Goal: Information Seeking & Learning: Find specific page/section

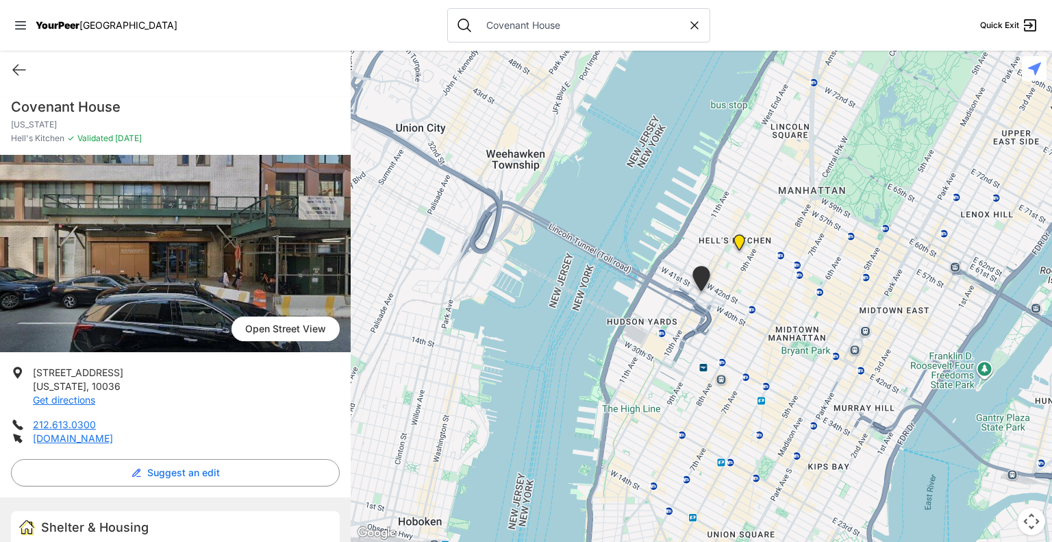
click at [691, 28] on icon at bounding box center [694, 25] width 7 height 7
select select "recentlyUpdated"
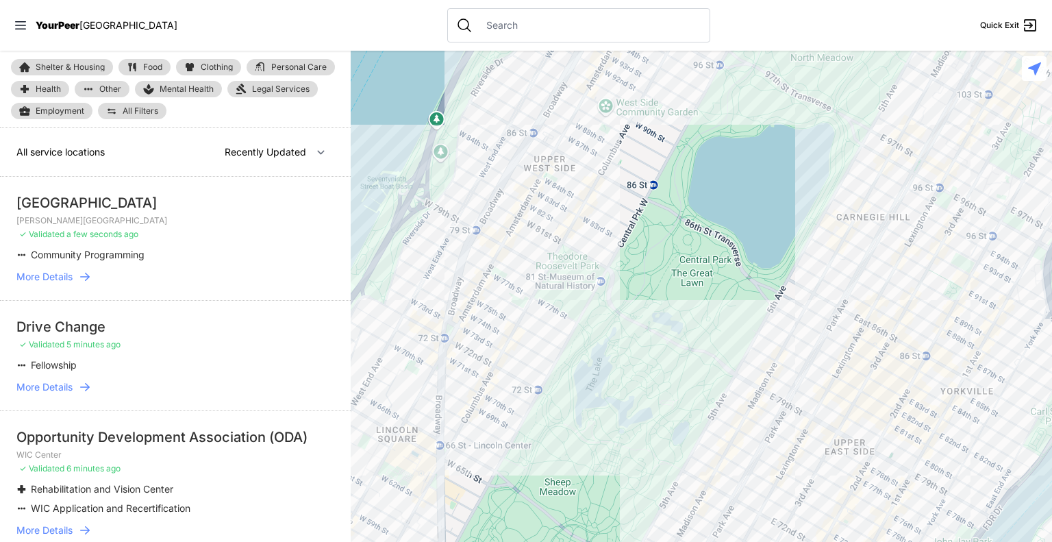
click at [513, 25] on input "text" at bounding box center [589, 25] width 223 height 14
paste input "Department of Homeless Services"
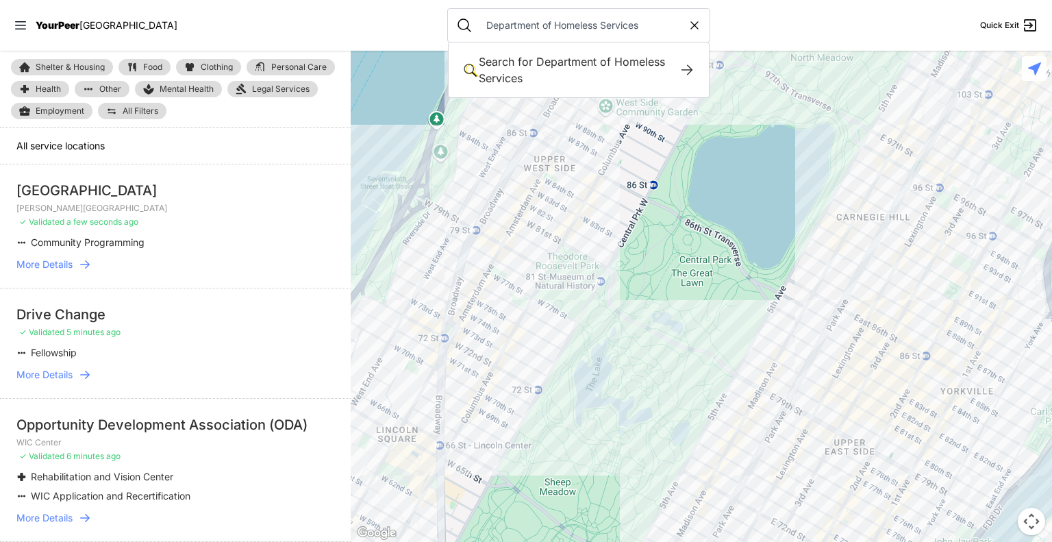
type input "Department of Homeless Services"
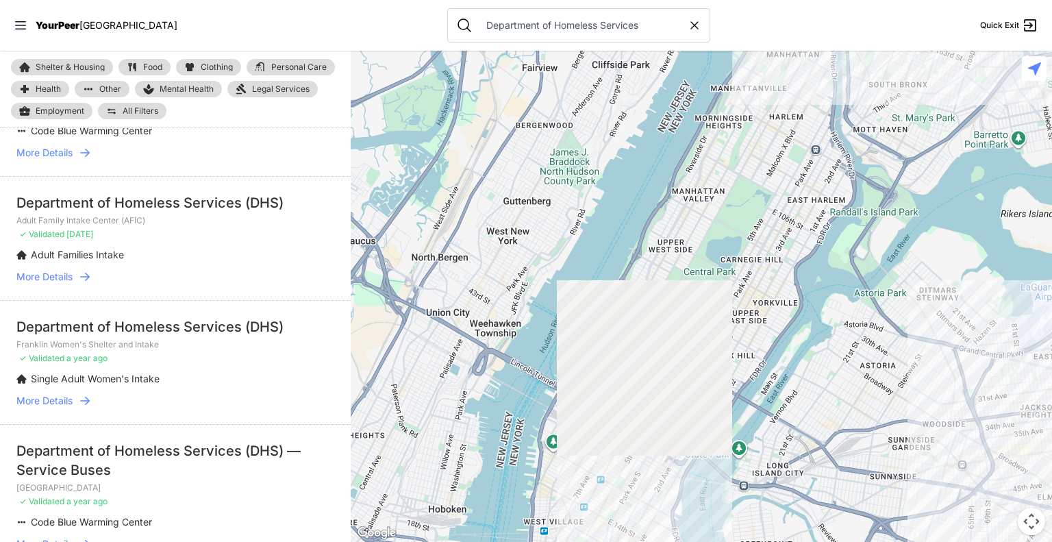
scroll to position [1101, 0]
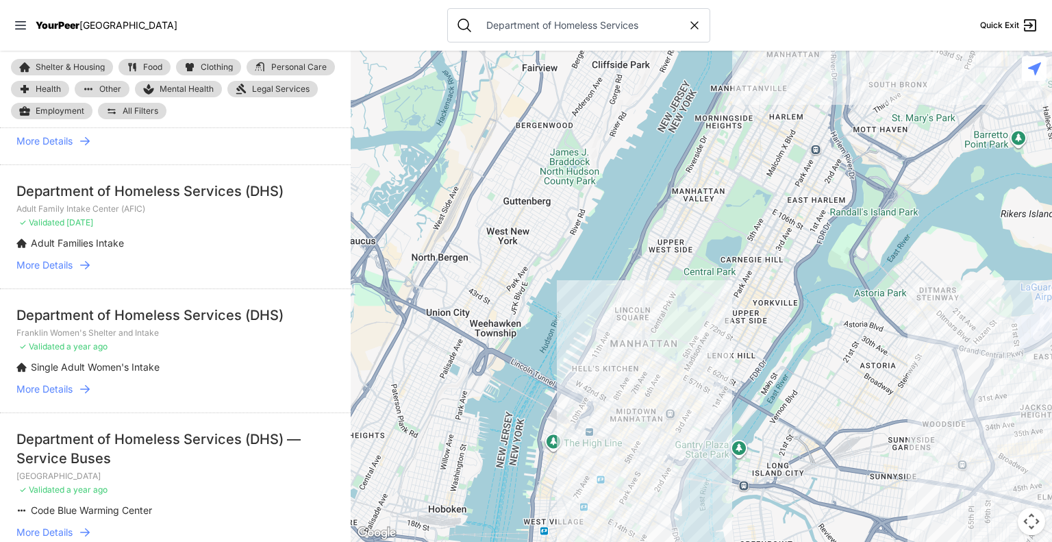
click at [49, 375] on li "Department of Homeless Services (DHS) Franklin Women's Shelter and Intake ✓ Val…" at bounding box center [175, 350] width 351 height 124
click at [53, 390] on span "More Details" at bounding box center [44, 389] width 56 height 14
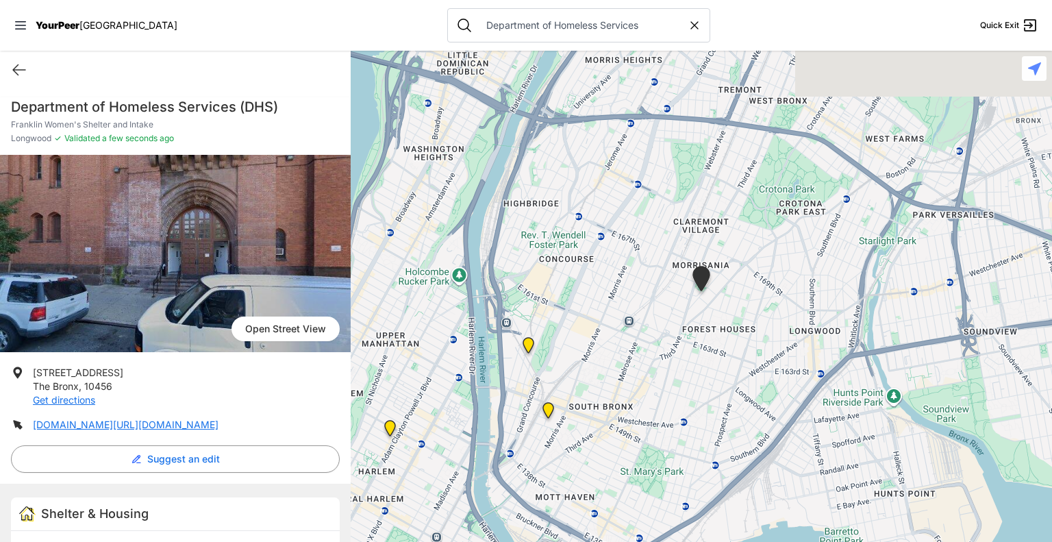
scroll to position [50, 0]
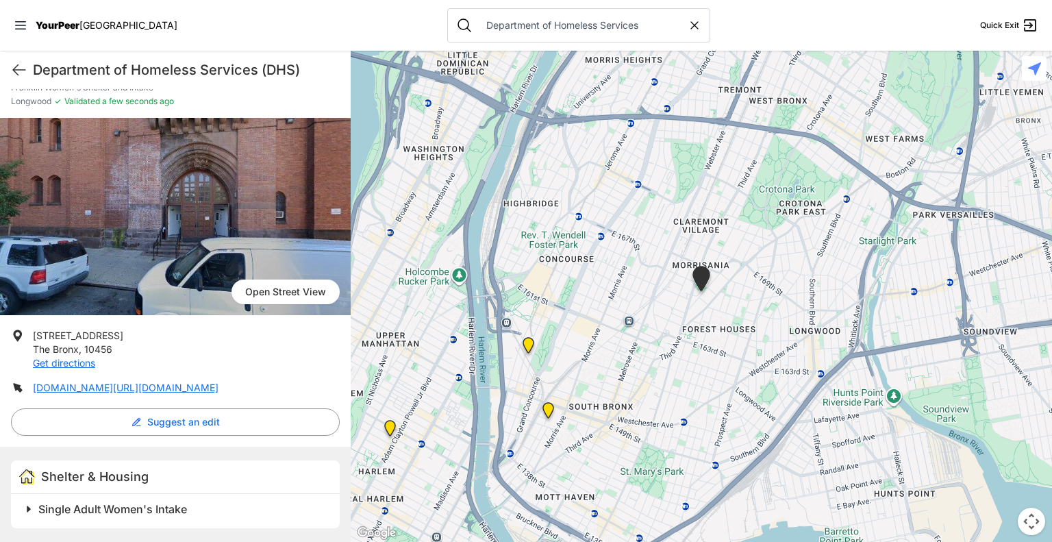
click at [50, 506] on span "Single Adult Women's Intake" at bounding box center [112, 509] width 149 height 14
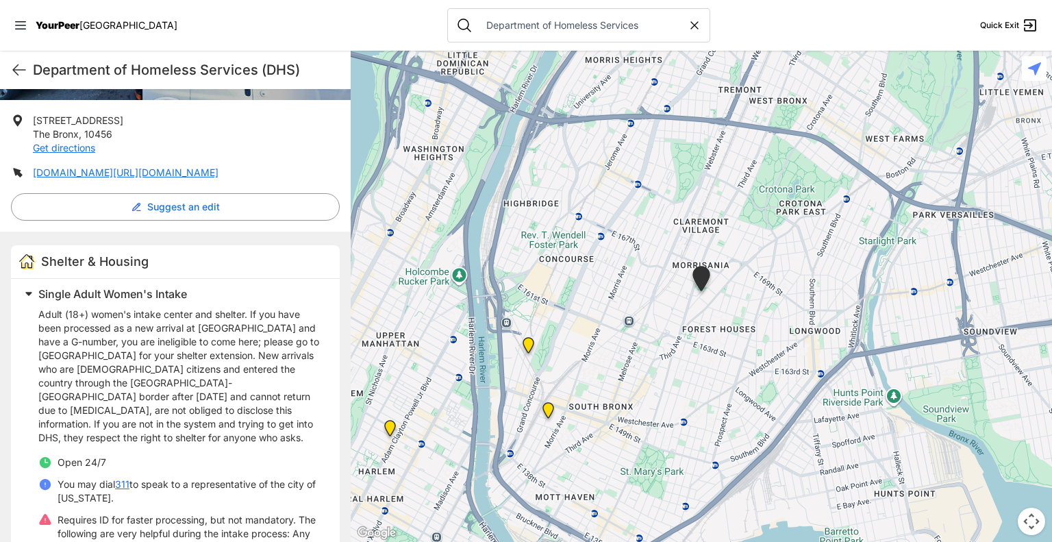
scroll to position [335, 0]
